Goal: Find contact information: Find contact information

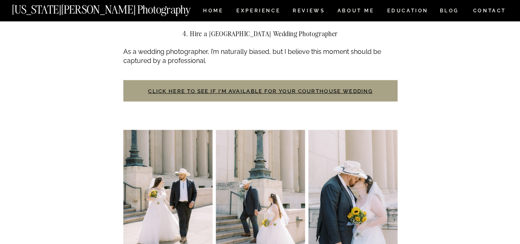
scroll to position [987, 0]
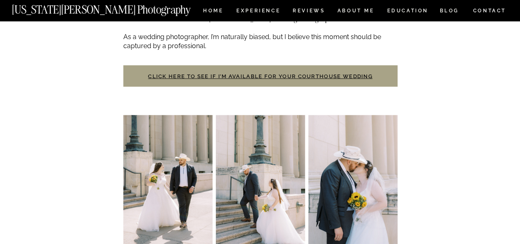
click at [333, 74] on link "Click here to see if I’m available for your courthouse wedding" at bounding box center [260, 76] width 224 height 6
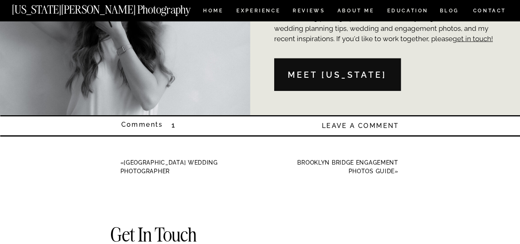
scroll to position [2588, 0]
